Goal: Go to known website: Access a specific website the user already knows

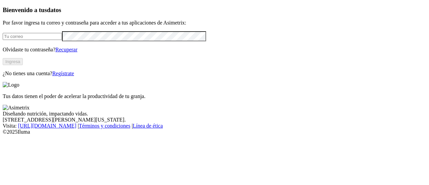
type input "[PERSON_NAME][EMAIL_ADDRESS][PERSON_NAME][DOMAIN_NAME]"
click at [23, 65] on button "Ingresa" at bounding box center [13, 61] width 20 height 7
